Goal: Task Accomplishment & Management: Manage account settings

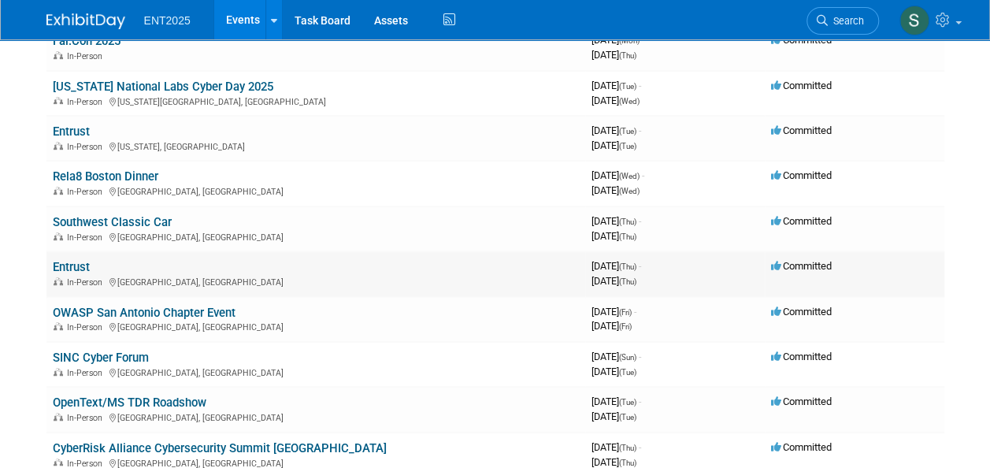
scroll to position [332, 0]
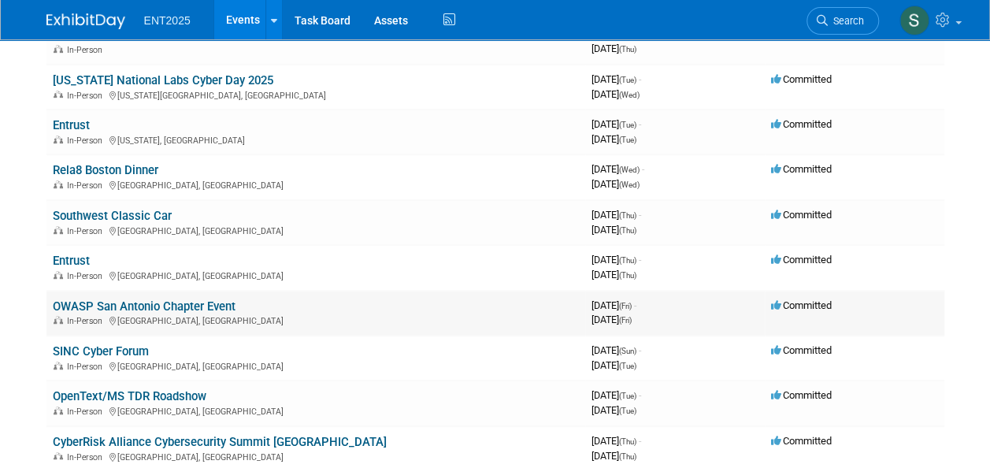
click at [141, 303] on link "OWASP San Antonio Chapter Event" at bounding box center [144, 306] width 183 height 14
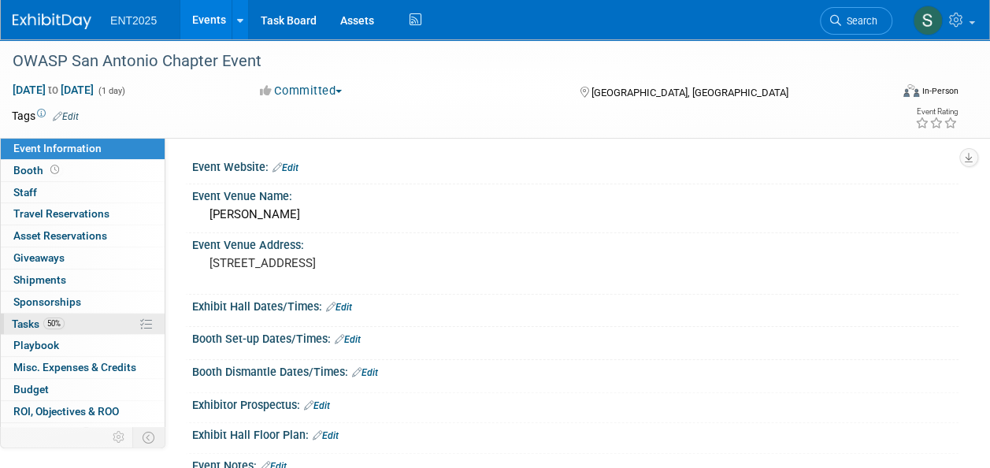
click at [16, 320] on span "Tasks 50%" at bounding box center [38, 324] width 53 height 13
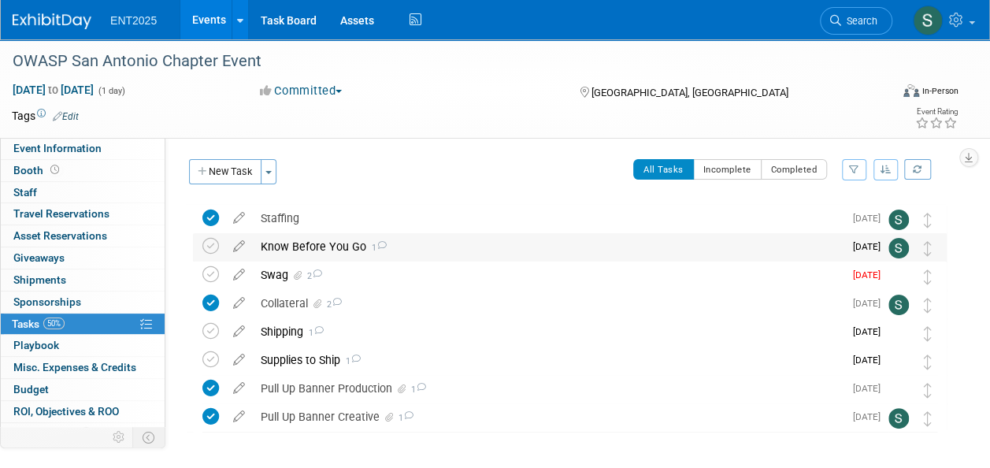
click at [284, 248] on div "Know Before You Go 1" at bounding box center [548, 246] width 591 height 27
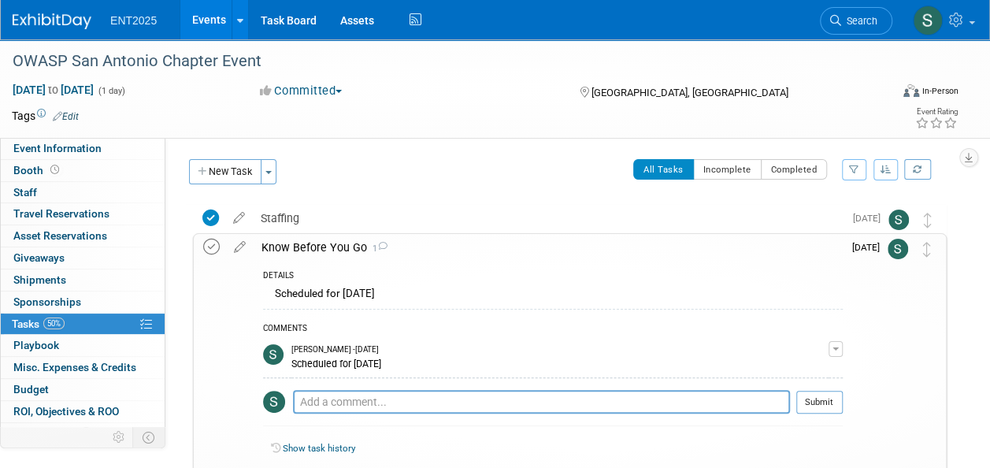
click at [213, 243] on icon at bounding box center [211, 247] width 17 height 17
click at [304, 245] on div "Know Before You Go 1" at bounding box center [548, 247] width 589 height 27
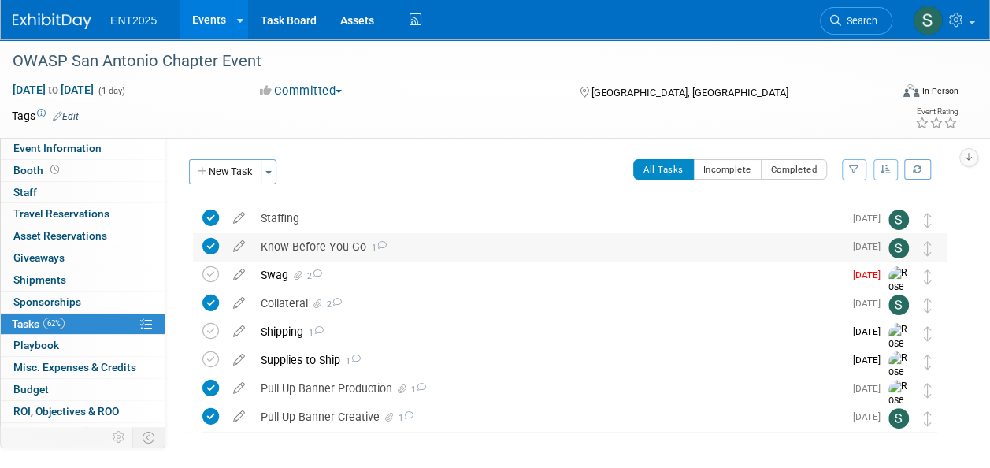
click at [304, 245] on div "Know Before You Go 1" at bounding box center [548, 246] width 591 height 27
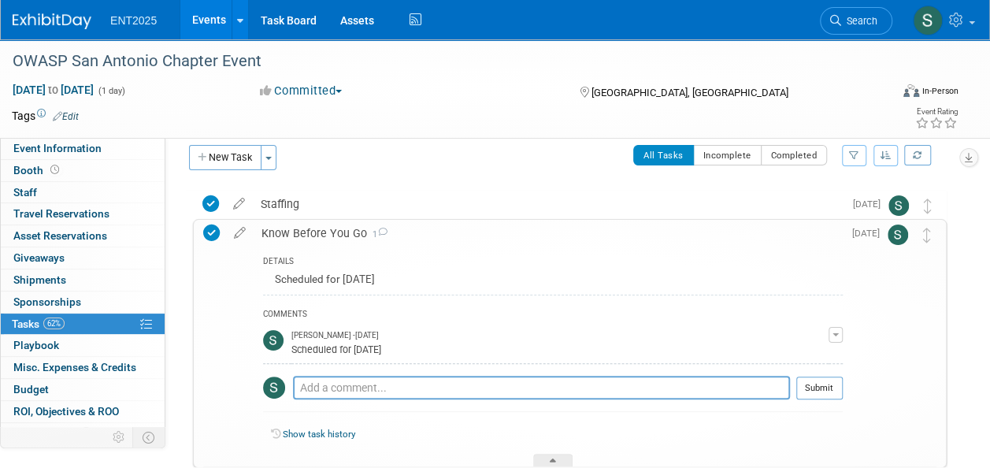
scroll to position [9, 0]
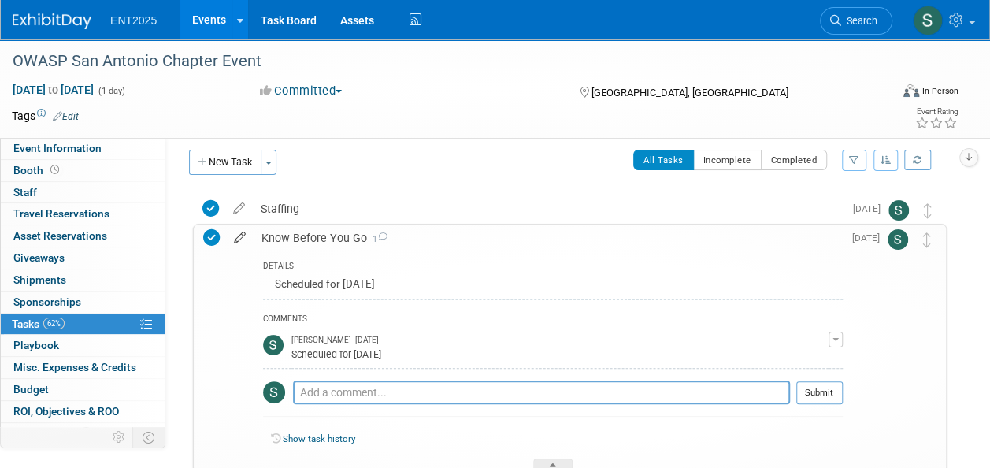
click at [238, 241] on icon at bounding box center [240, 235] width 28 height 20
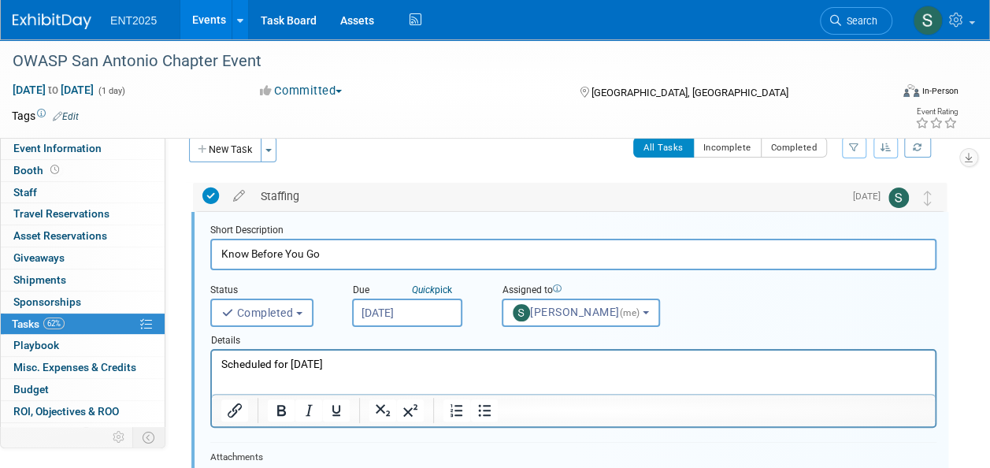
scroll to position [0, 0]
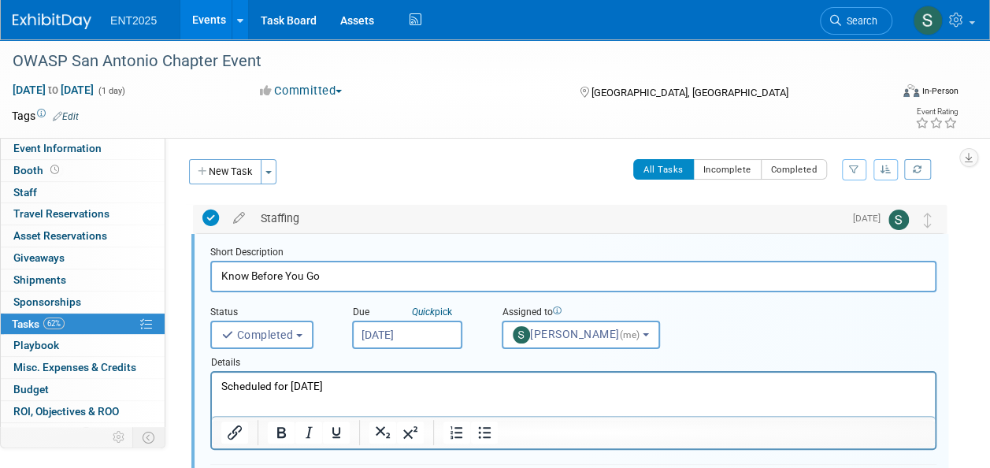
click at [278, 217] on div "Staffing" at bounding box center [548, 218] width 591 height 27
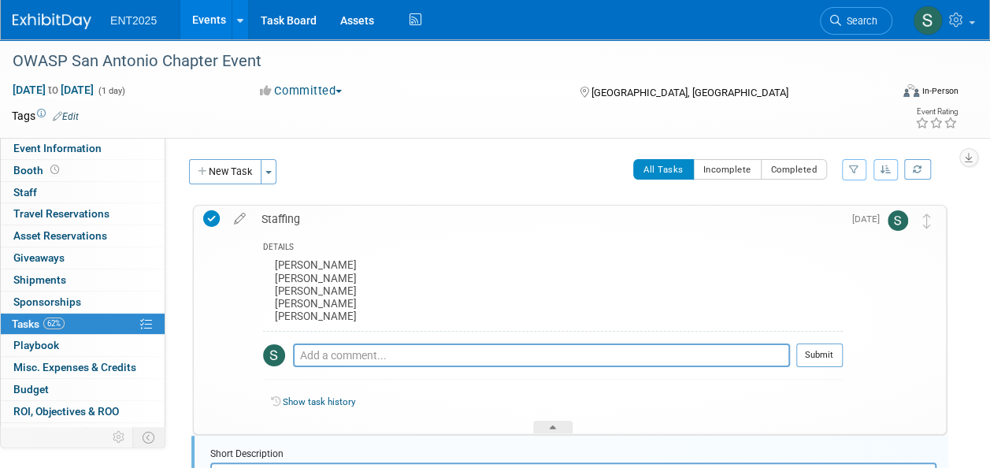
click at [278, 217] on div "Staffing" at bounding box center [548, 219] width 589 height 27
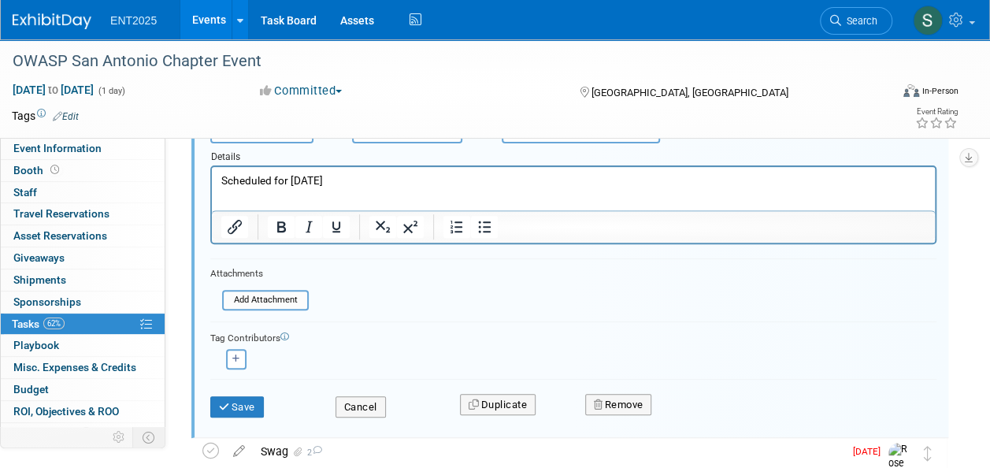
scroll to position [214, 0]
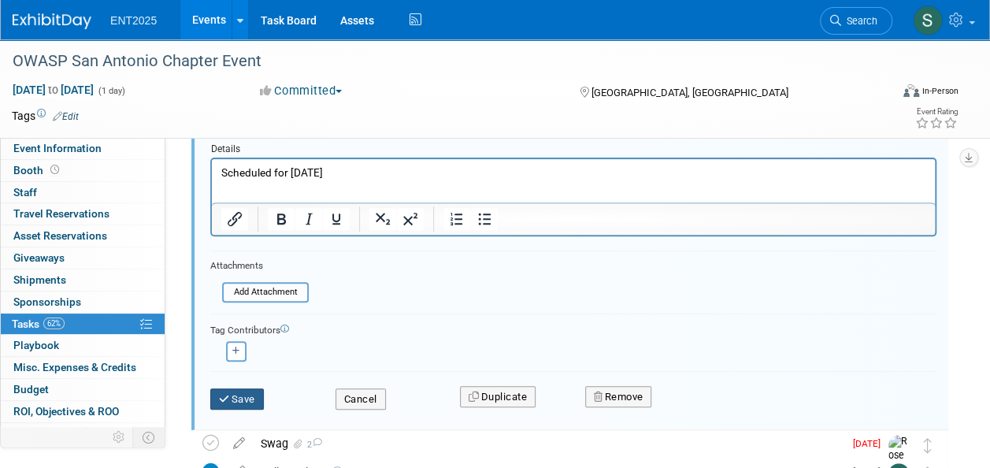
click at [249, 394] on button "Save" at bounding box center [237, 399] width 54 height 22
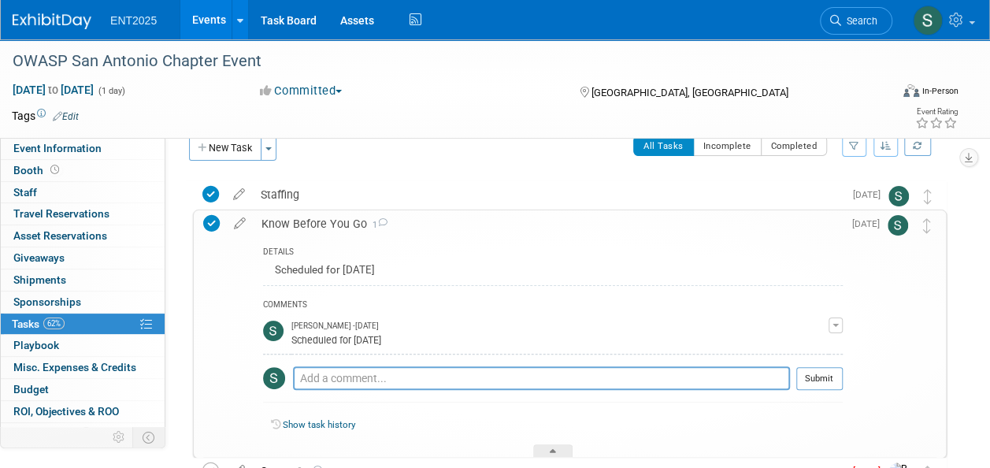
scroll to position [25, 0]
click at [337, 222] on div "Know Before You Go 1" at bounding box center [548, 222] width 589 height 27
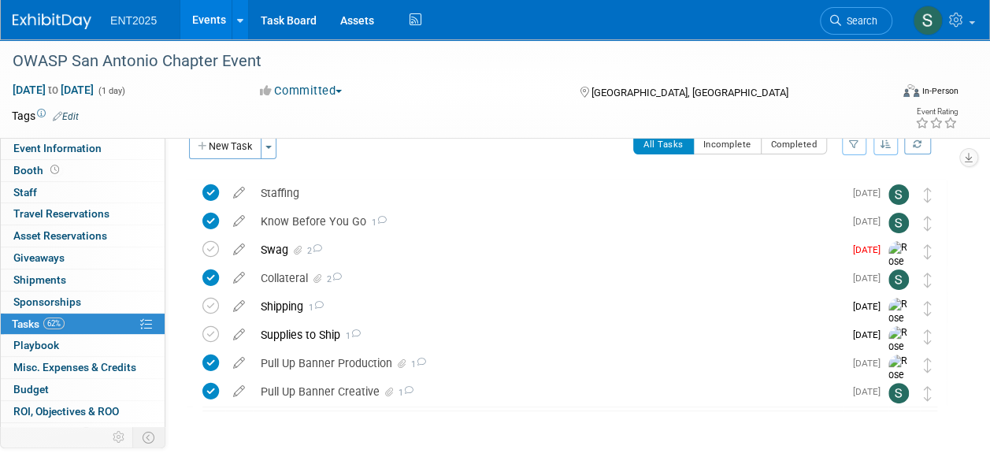
scroll to position [0, 0]
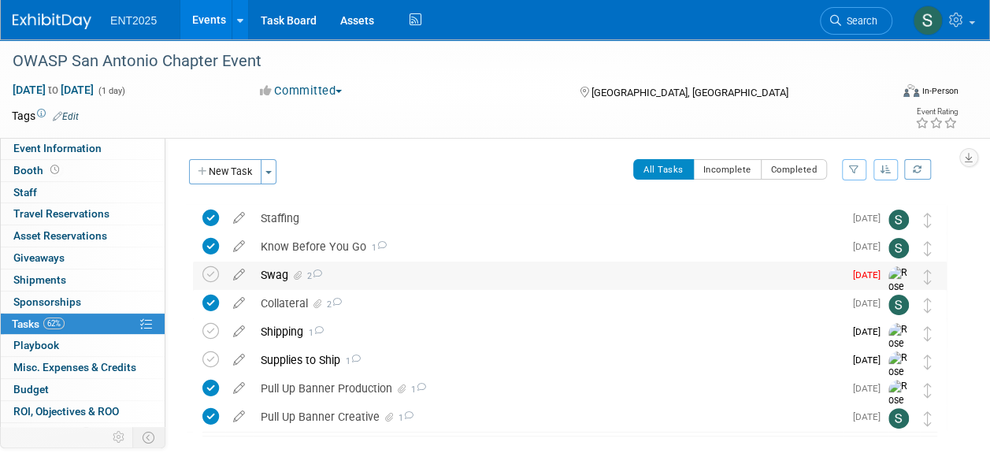
click at [269, 273] on div "Swag 2" at bounding box center [548, 275] width 591 height 27
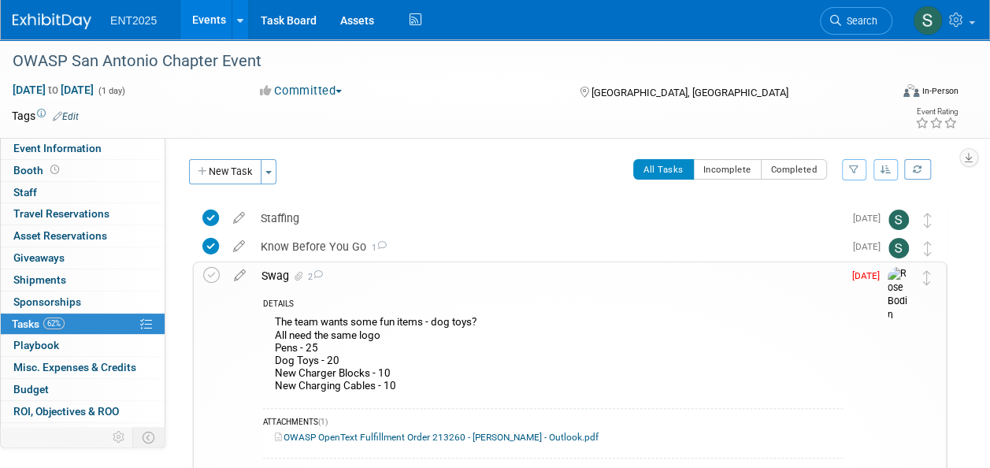
click at [275, 273] on div "Swag 2" at bounding box center [548, 275] width 589 height 27
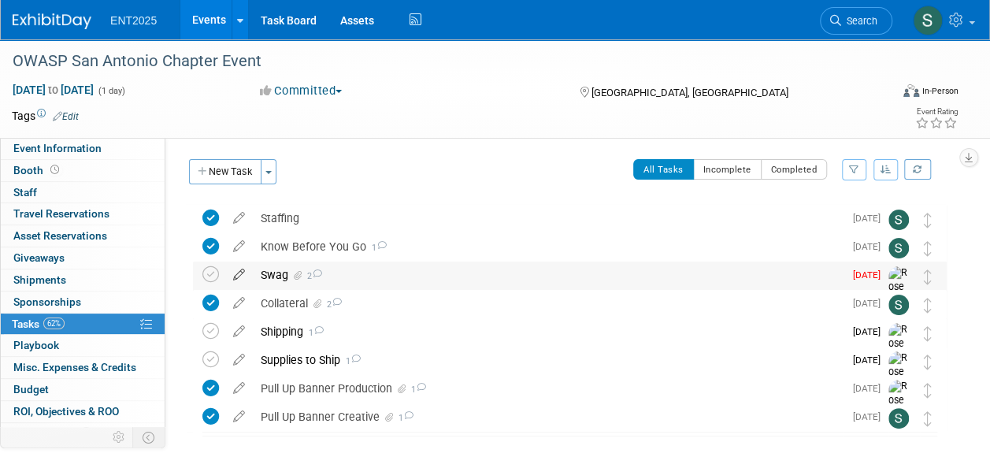
click at [238, 275] on icon at bounding box center [239, 272] width 28 height 20
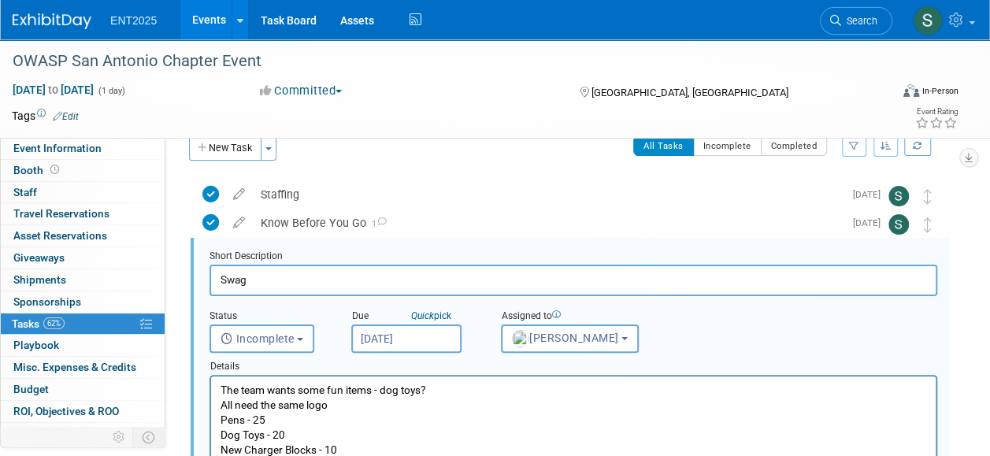
scroll to position [30, 0]
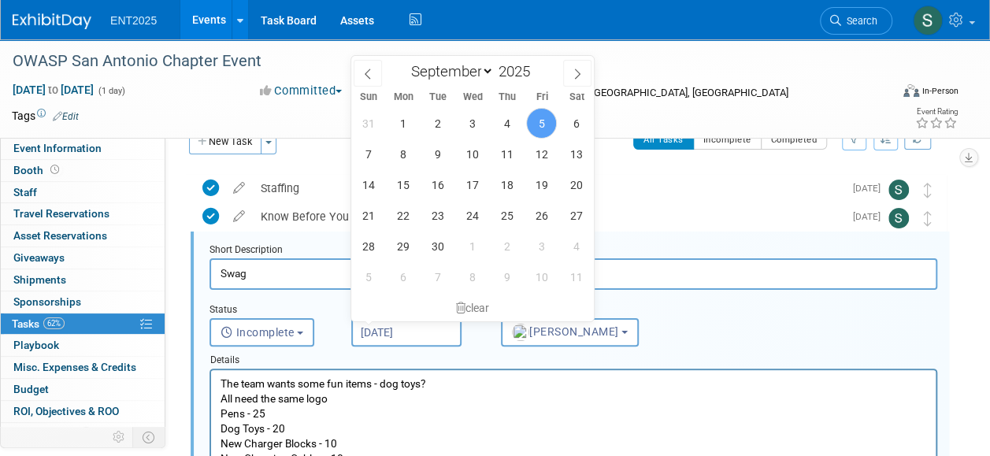
click at [404, 332] on input "Sep 5, 2025" at bounding box center [406, 332] width 110 height 28
click at [406, 151] on span "8" at bounding box center [403, 154] width 31 height 31
type input "Sep 8, 2025"
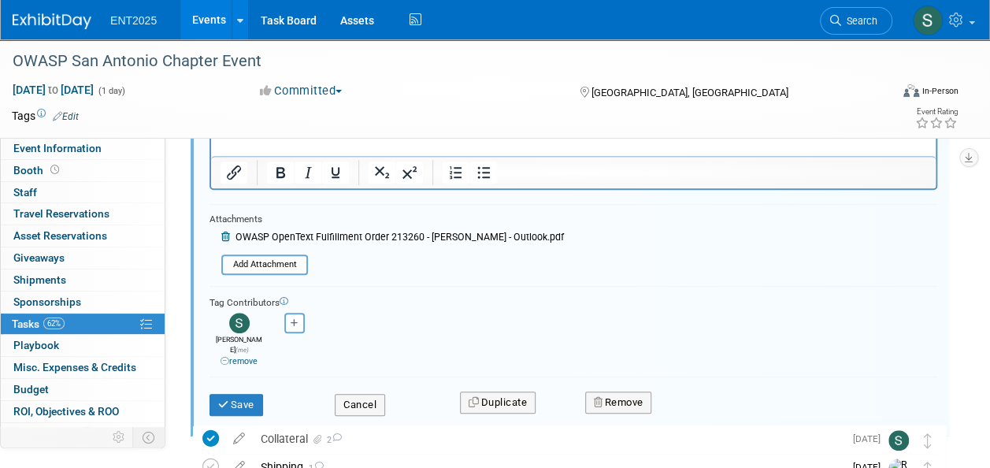
scroll to position [383, 0]
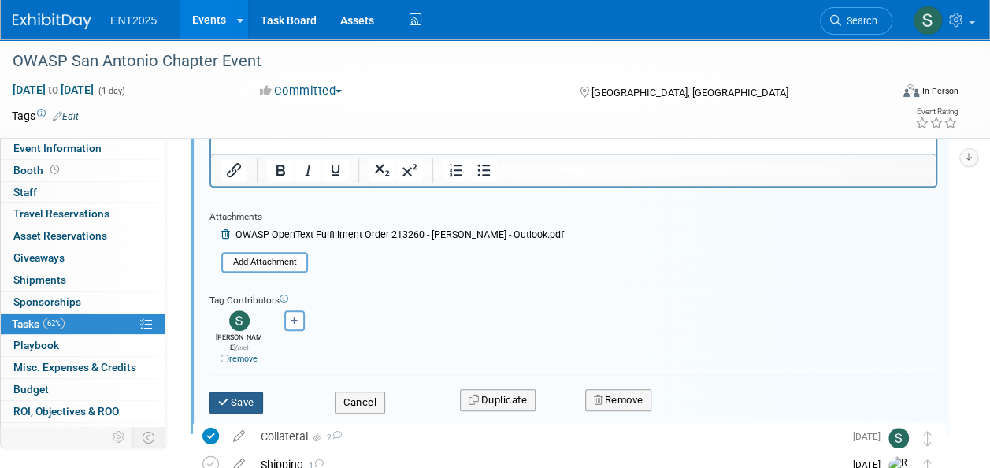
click at [255, 392] on button "Save" at bounding box center [237, 403] width 54 height 22
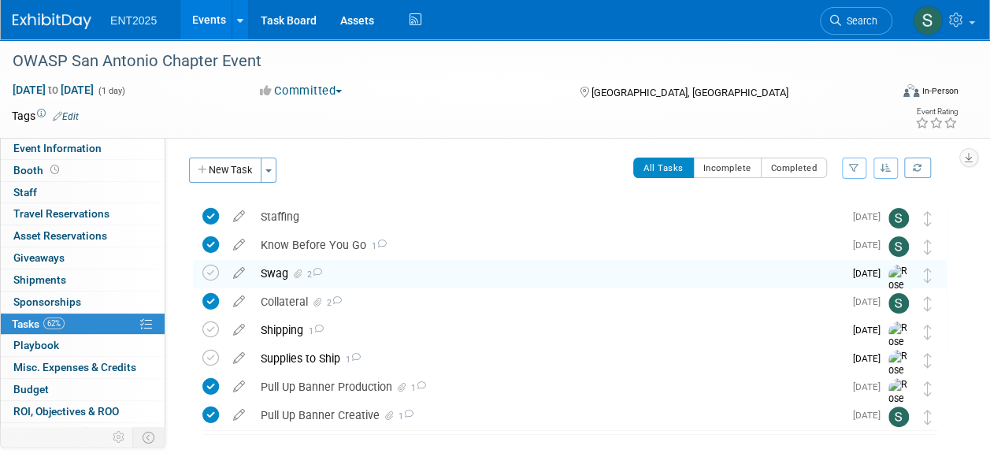
scroll to position [0, 0]
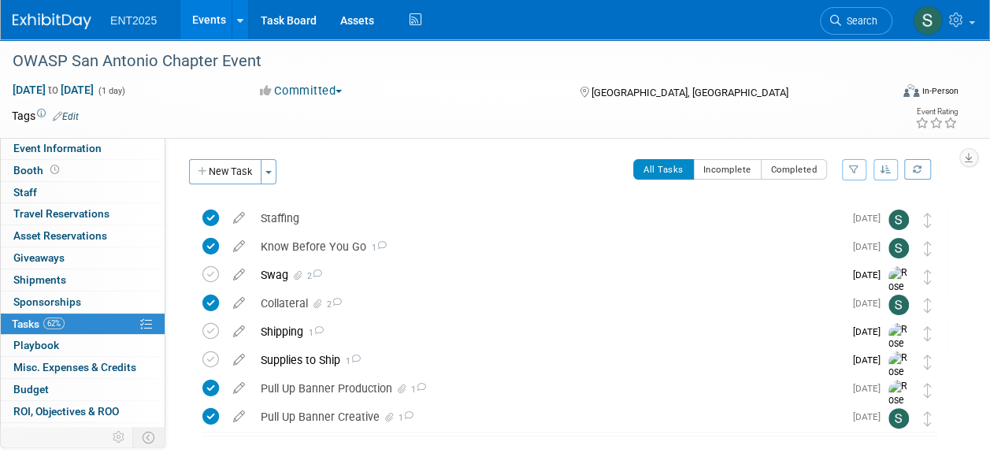
click at [219, 28] on link "Events" at bounding box center [209, 19] width 58 height 39
